Goal: Task Accomplishment & Management: Complete application form

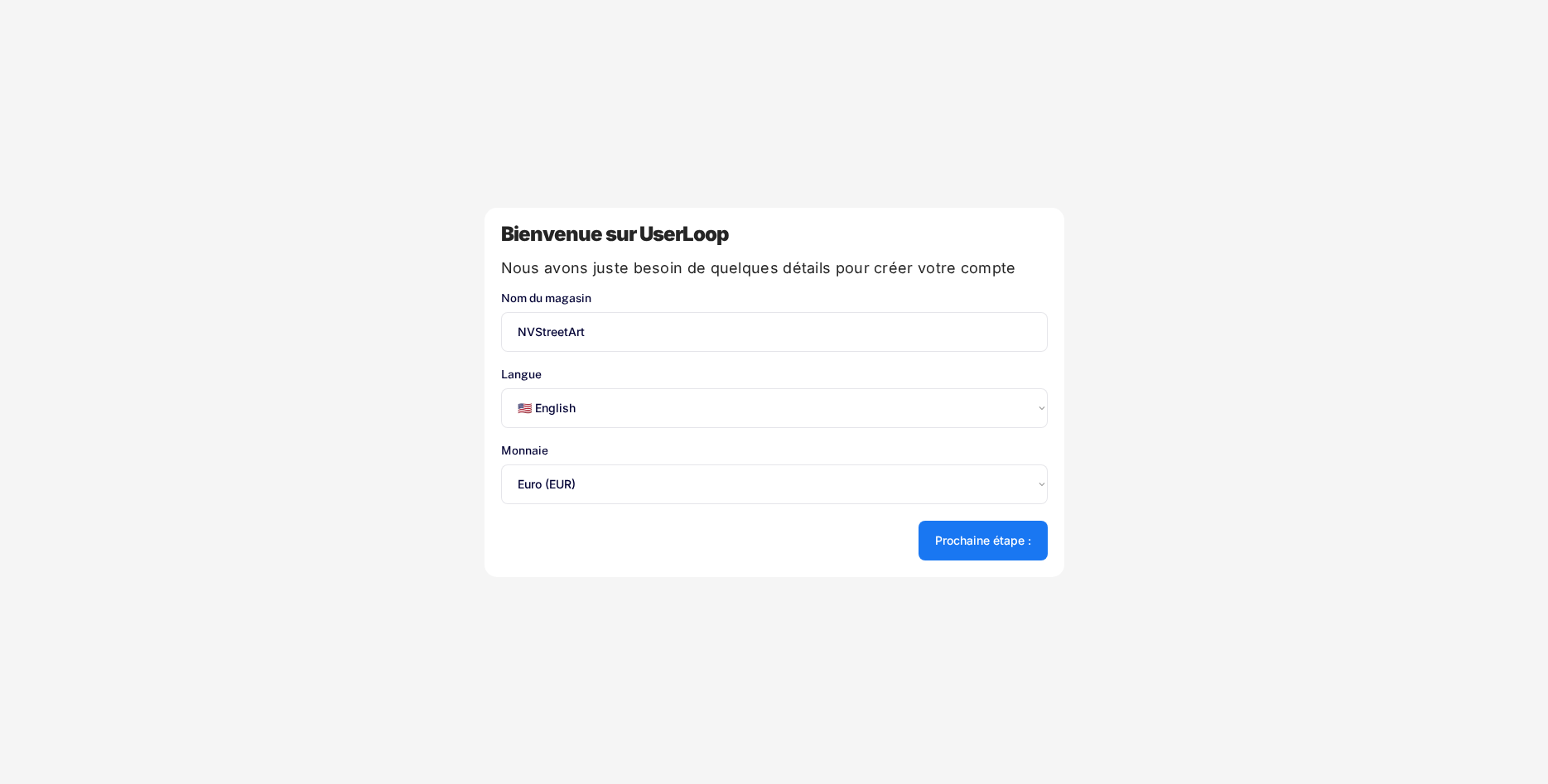
select select ""en""
select select ""1348695171700984260__LOOKUP__1635527639173x833446490375085600""
click at [501, 388] on select "Select an option... 🇺🇸 English 🇫🇷 Français 🇩🇪 Deutsch 🇪🇸 Español" at bounding box center [774, 408] width 547 height 40
select select ""fr""
click option "🇫🇷 Français" at bounding box center [0, 0] width 0 height 0
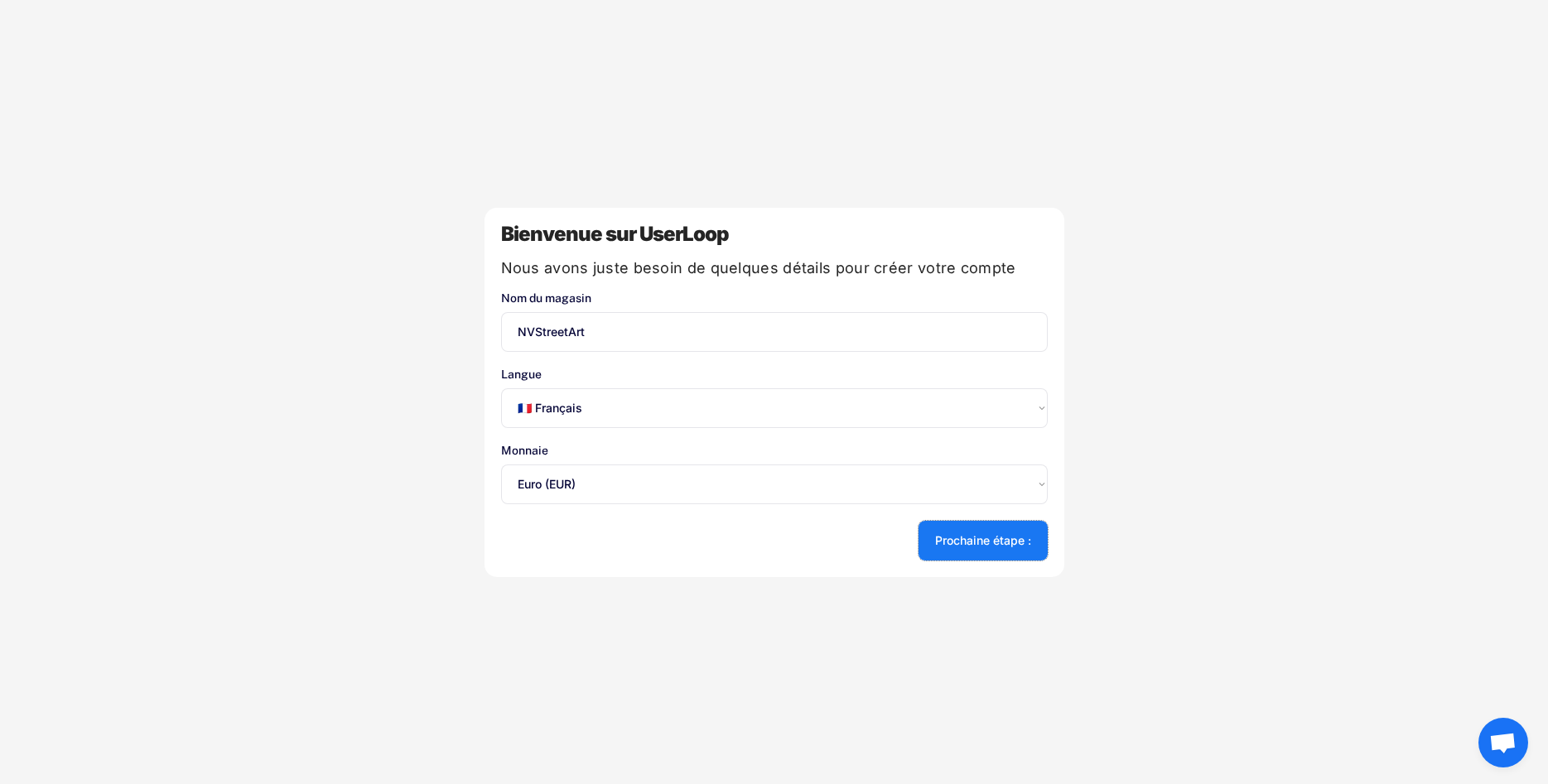
click at [946, 559] on button "Prochaine étape :" at bounding box center [983, 540] width 129 height 40
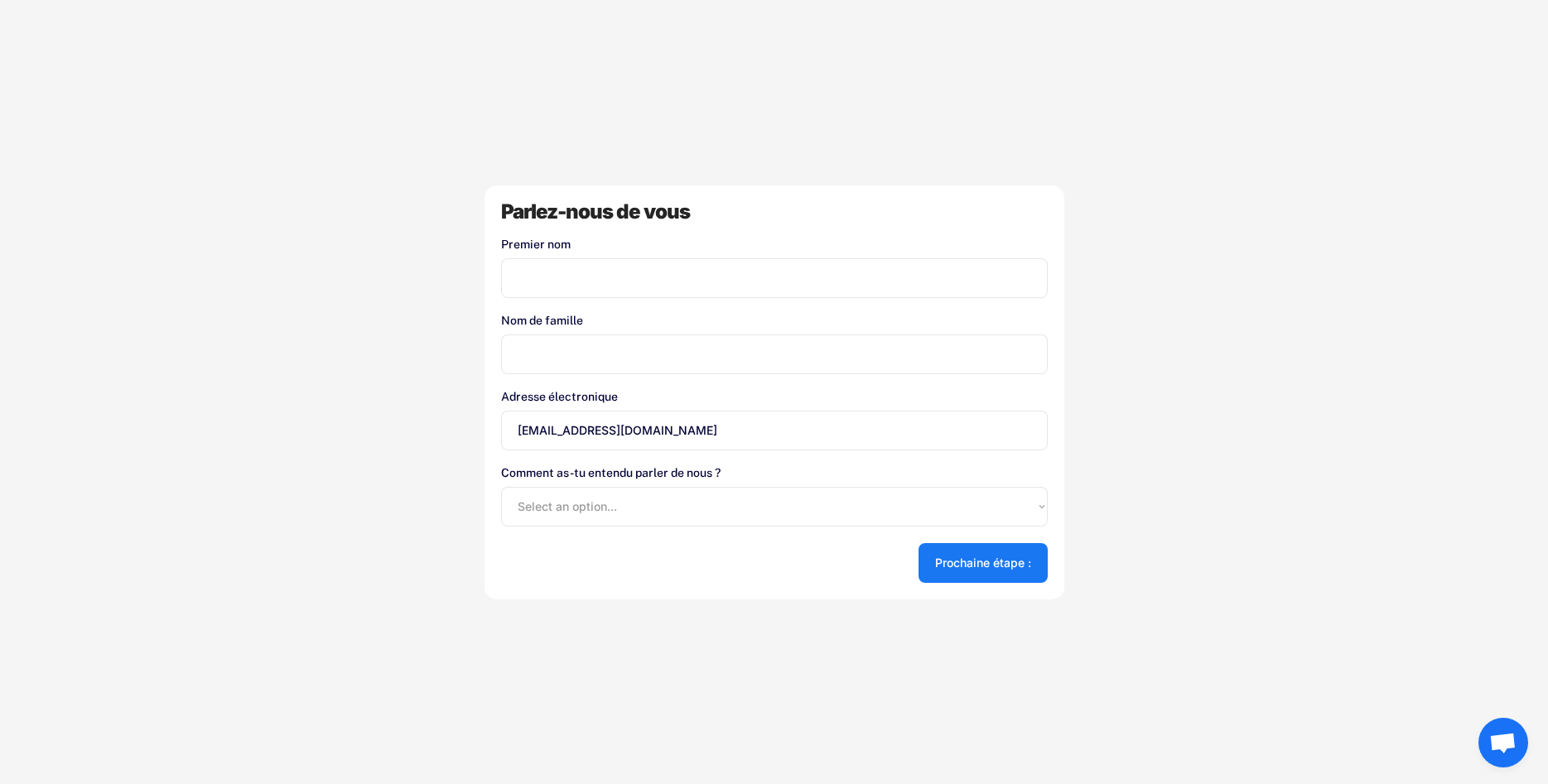
click at [659, 269] on input "input" at bounding box center [774, 277] width 547 height 40
type input "Bolnet"
type input "Kendrick"
click at [501, 487] on select "Select an option... Shopify App Store Google UserLoop Blog Referred by a friend…" at bounding box center [774, 507] width 547 height 40
click option "Google" at bounding box center [0, 0] width 0 height 0
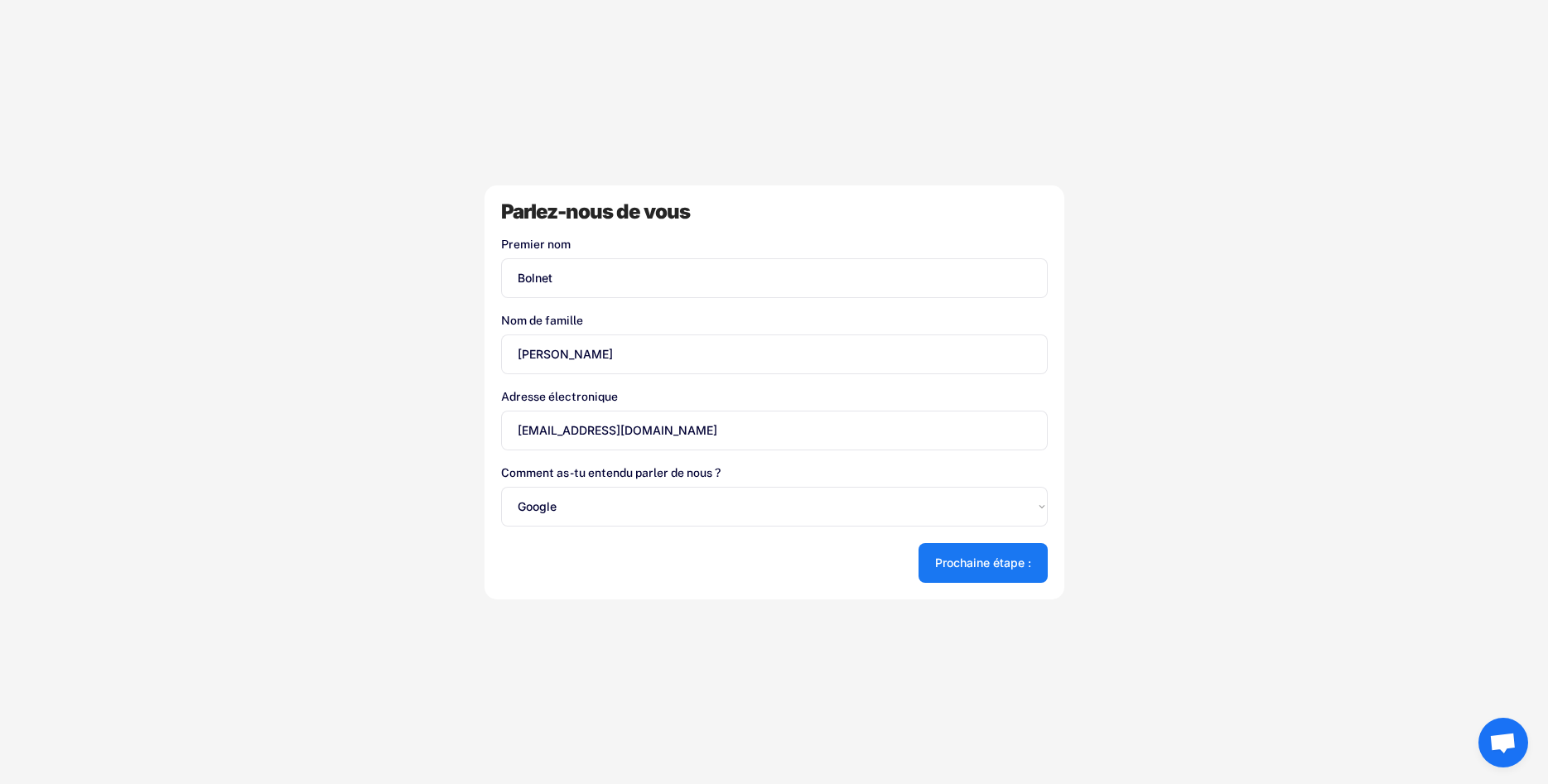
click at [598, 481] on div "Comment as-tu entendu parler de nous ? Select an option... Shopify App Store Go…" at bounding box center [774, 496] width 547 height 60
click at [501, 487] on select "Select an option... Shopify App Store Google UserLoop Blog Referred by a friend…" at bounding box center [774, 507] width 547 height 40
click at [604, 502] on select "Select an option... Shopify App Store Google UserLoop Blog Referred by a friend…" at bounding box center [774, 507] width 547 height 40
click at [501, 487] on select "Select an option... Shopify App Store Google UserLoop Blog Referred by a friend…" at bounding box center [774, 507] width 547 height 40
select select ""shopify_app_store""
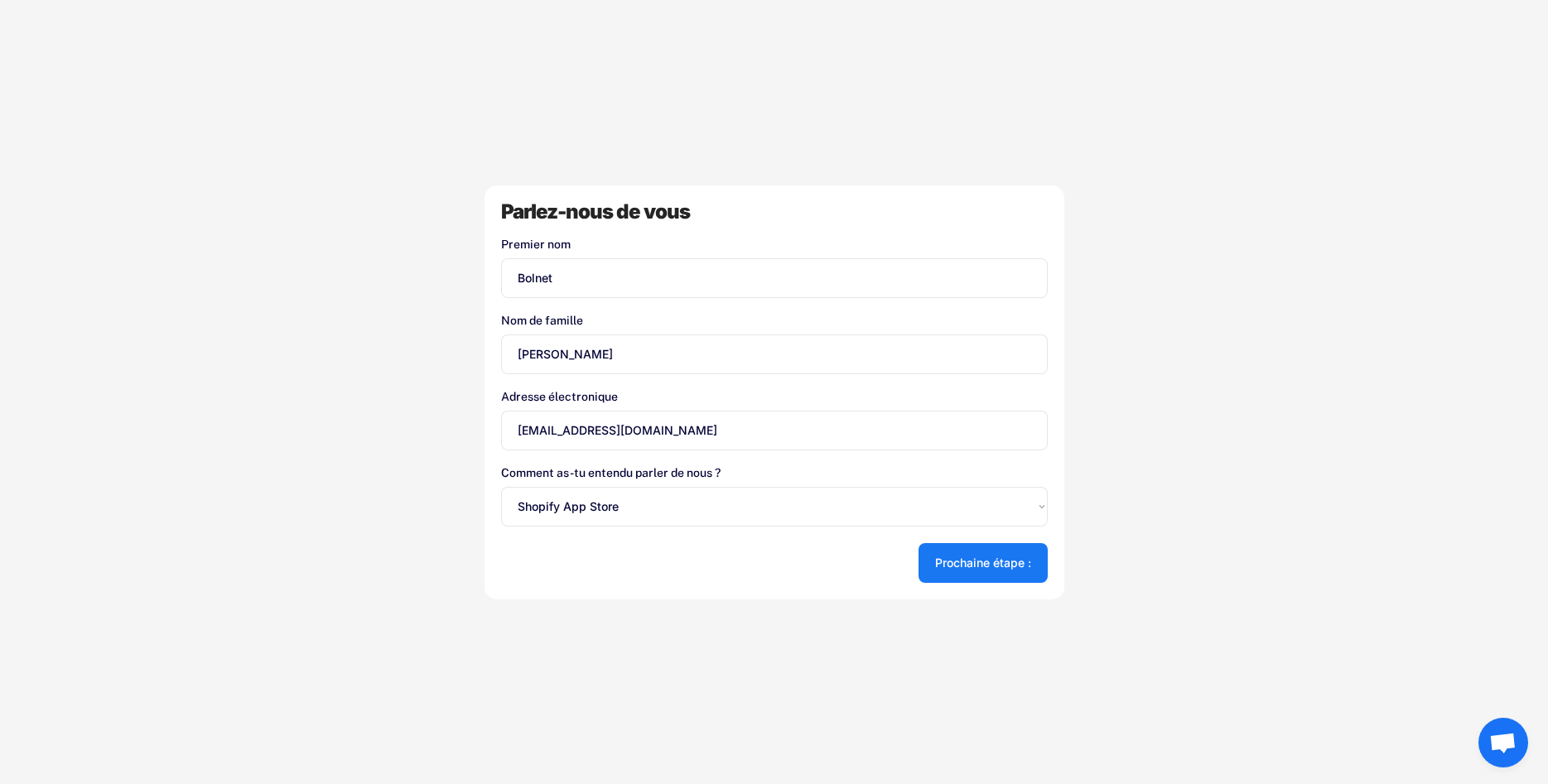
click option "Shopify App Store" at bounding box center [0, 0] width 0 height 0
click at [962, 556] on button "Prochaine étape :" at bounding box center [983, 562] width 129 height 40
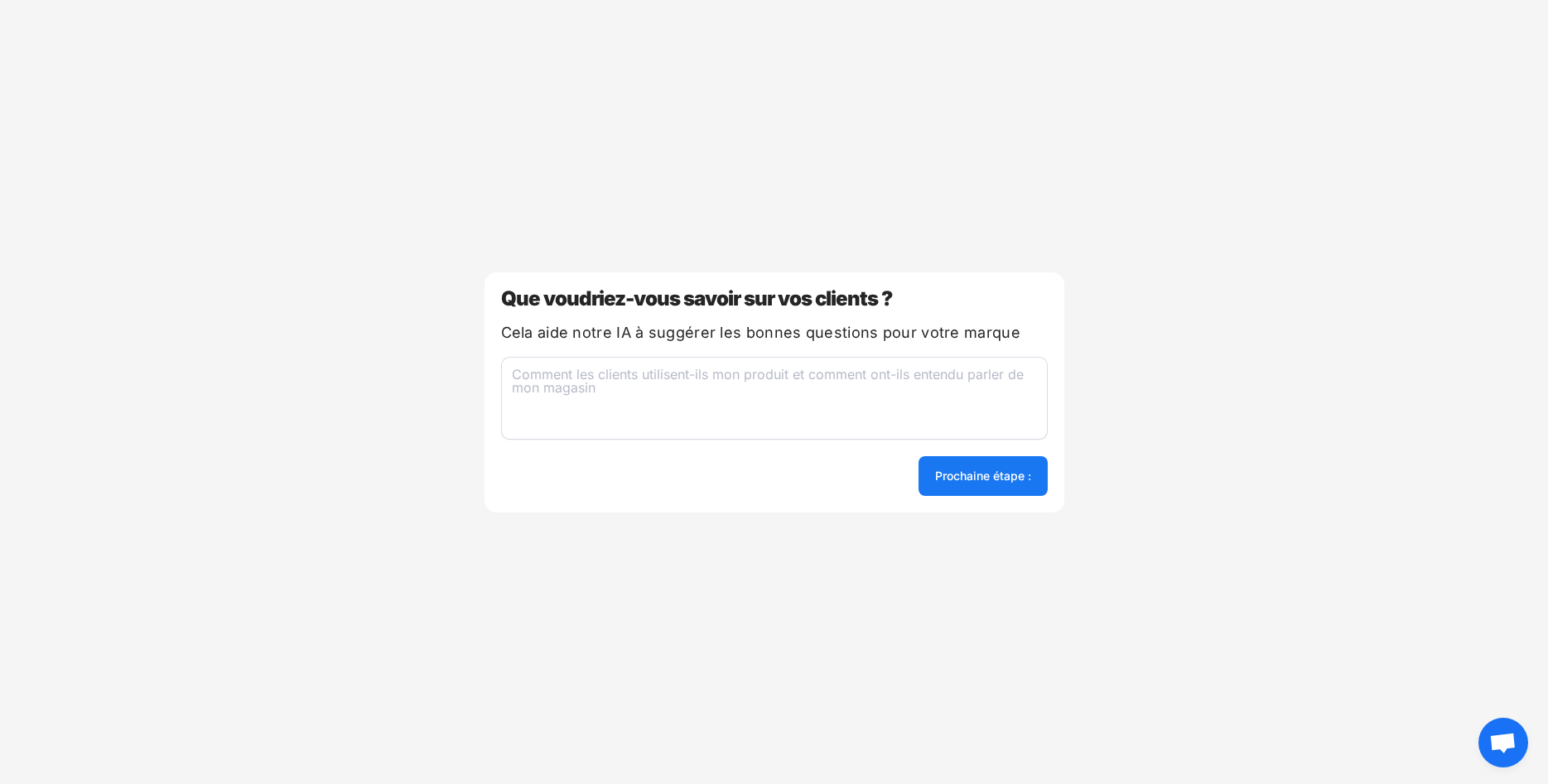
click at [804, 416] on textarea at bounding box center [774, 398] width 547 height 83
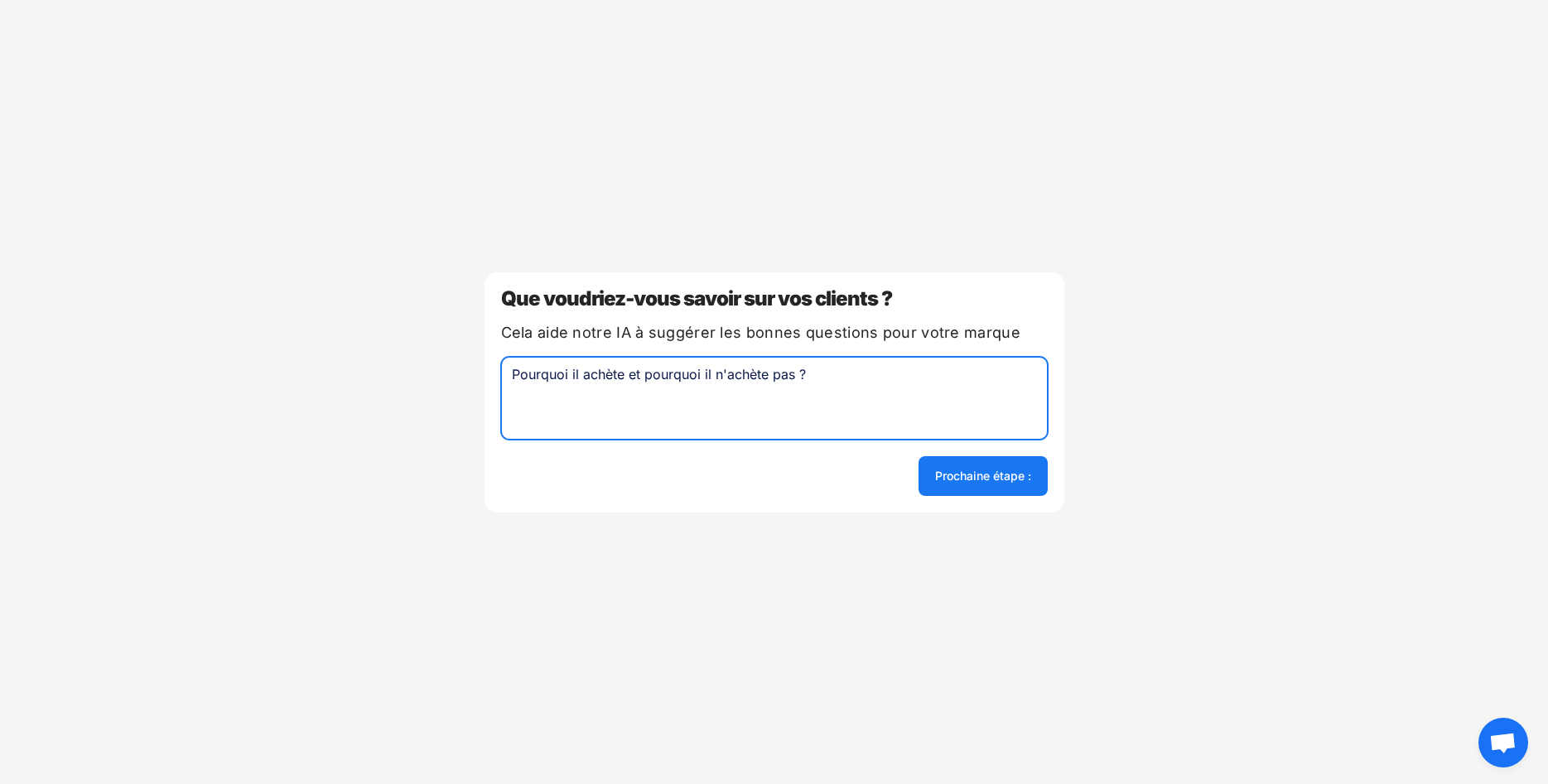
type textarea "Pourquoi il achète et pourquoi il n'achète pas ?"
click at [974, 466] on button "Prochaine étape :" at bounding box center [983, 476] width 129 height 40
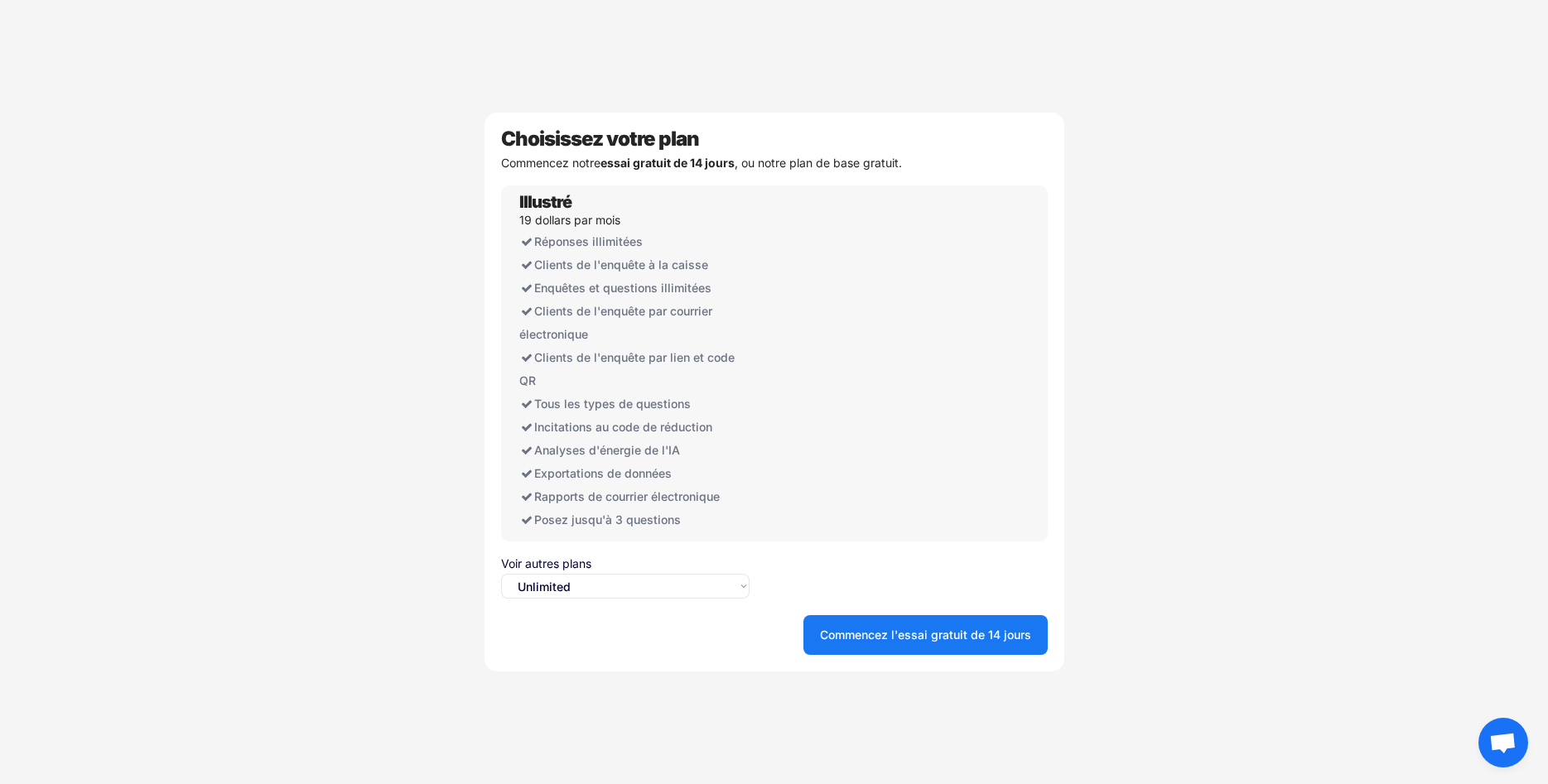
select select ""free0""
click option "Free" at bounding box center [0, 0] width 0 height 0
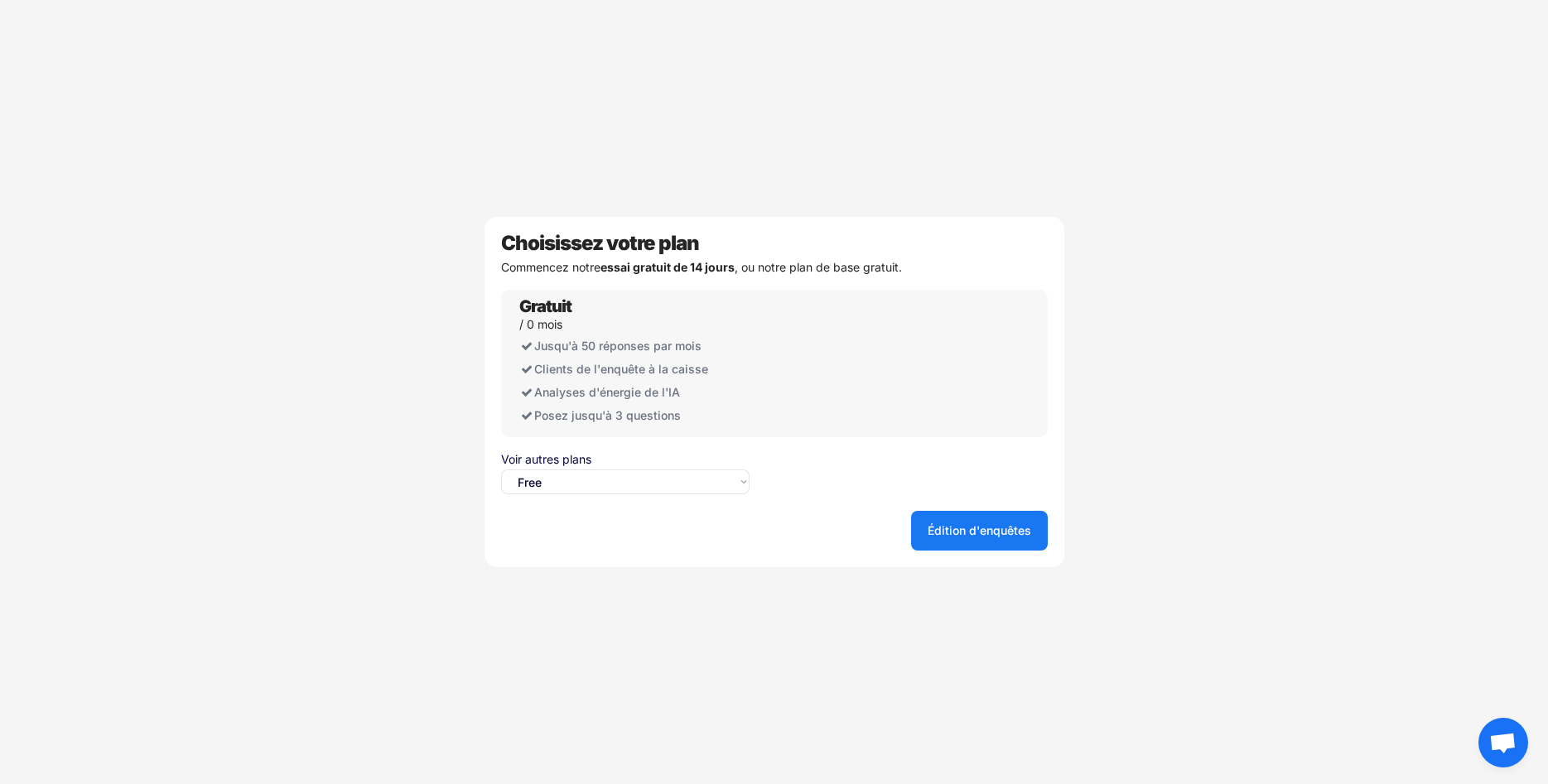
click at [991, 529] on button "Édition d'enquêtes" at bounding box center [979, 531] width 137 height 40
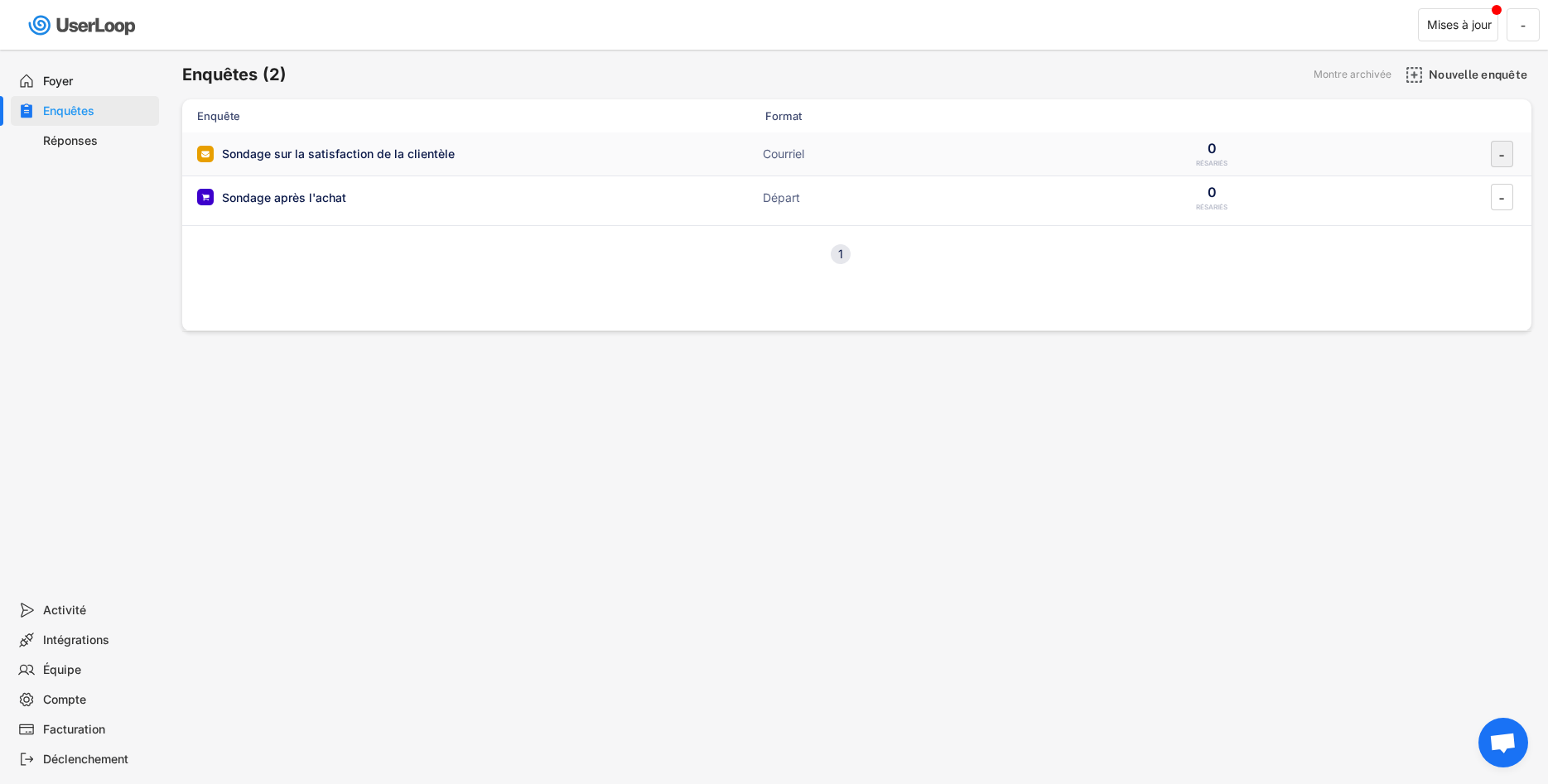
click at [1497, 148] on icon "-" at bounding box center [1501, 154] width 17 height 25
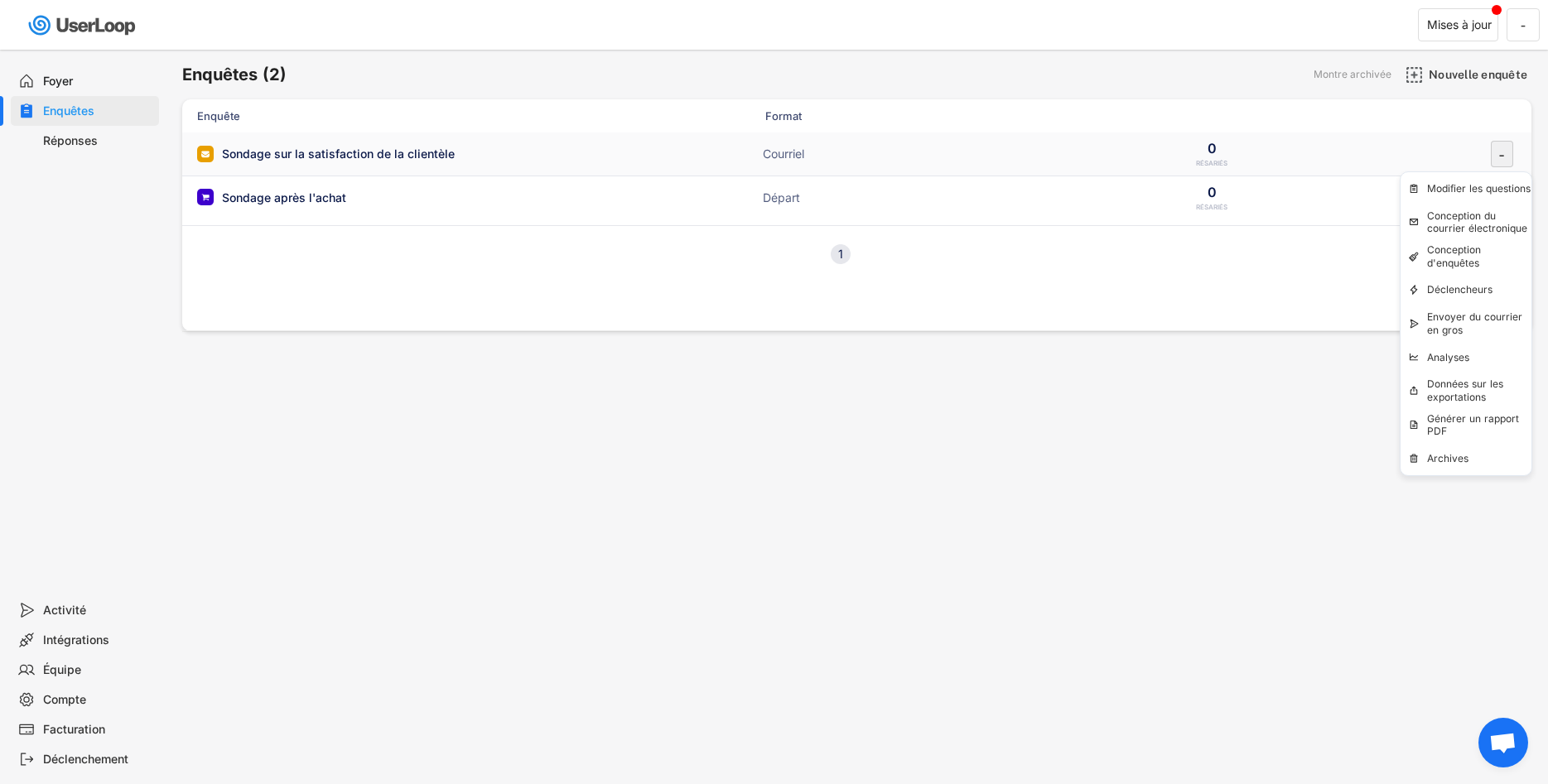
click at [1497, 148] on icon "-" at bounding box center [1501, 154] width 17 height 25
click at [448, 154] on div "Sondage sur la satisfaction de la clientèle" at bounding box center [338, 154] width 233 height 17
